Goal: Transaction & Acquisition: Obtain resource

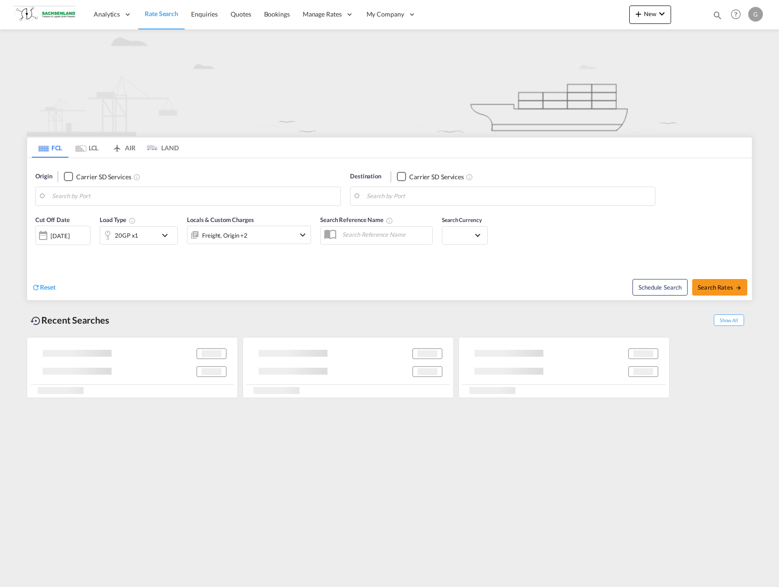
click at [135, 238] on div "20GP x1" at bounding box center [126, 235] width 23 height 13
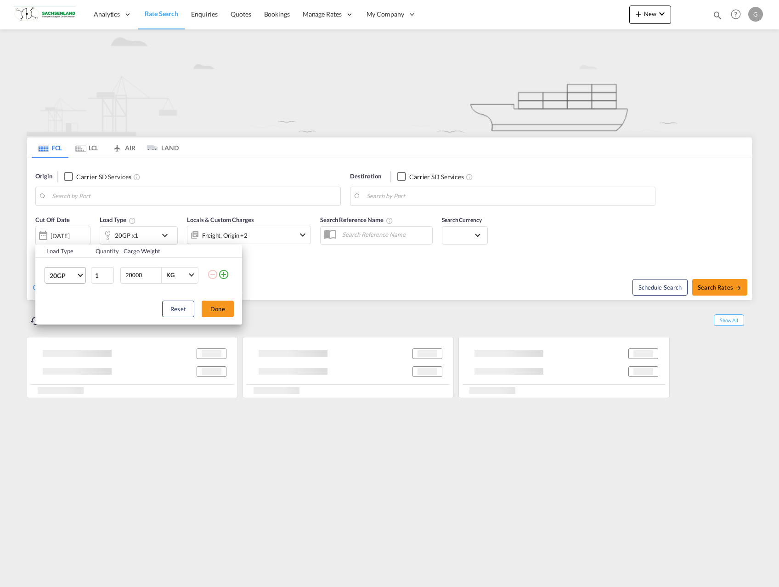
click at [72, 282] on md-select-value "20GP" at bounding box center [67, 275] width 37 height 16
click at [75, 316] on md-option "40HC" at bounding box center [73, 319] width 62 height 22
click at [219, 312] on button "Done" at bounding box center [218, 308] width 32 height 17
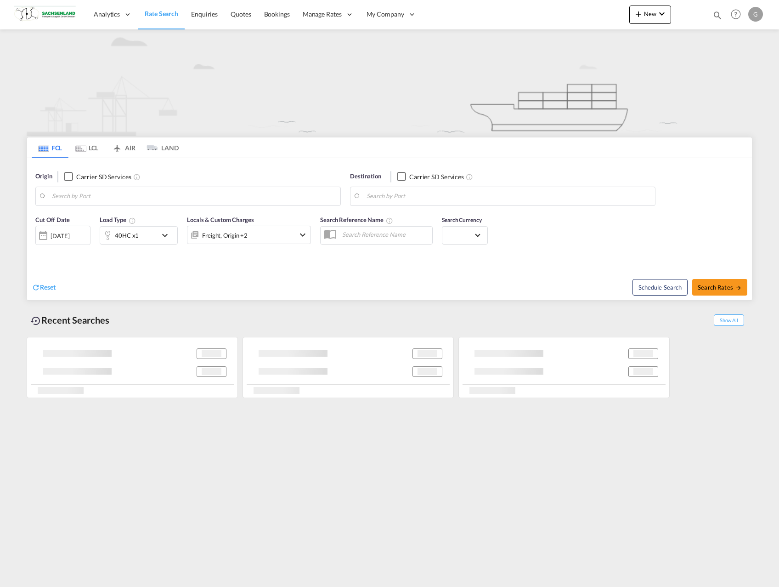
click at [405, 202] on body "Analytics Reports Dashboard Rate Search Enquiries Quotes Bookings" at bounding box center [389, 293] width 779 height 587
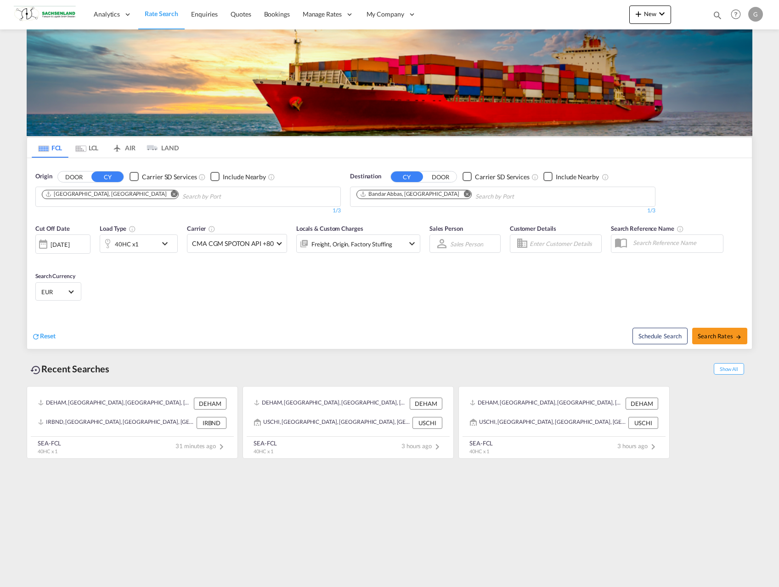
click at [463, 195] on md-icon "Remove" at bounding box center [466, 193] width 7 height 7
type input "shuwai"
click at [429, 212] on div "Shuwai kh Kuwait KWSWK" at bounding box center [427, 218] width 175 height 28
click at [706, 336] on span "Search Rates" at bounding box center [720, 335] width 44 height 7
type input "DEHAM to KWSWK / 25 Aug 2025"
